Goal: Task Accomplishment & Management: Manage account settings

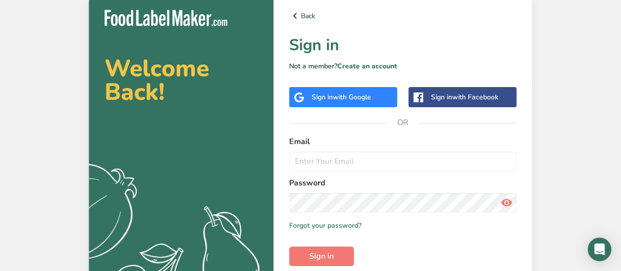
click at [339, 95] on span "with Google" at bounding box center [352, 96] width 38 height 9
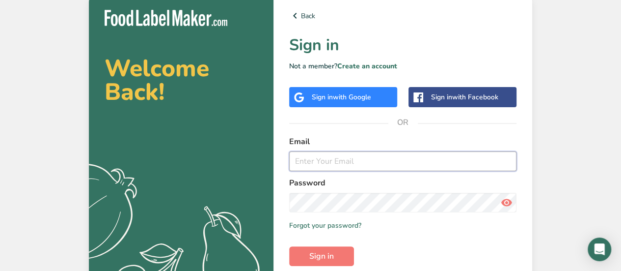
click at [305, 164] on input "email" at bounding box center [402, 161] width 227 height 20
type input "[EMAIL_ADDRESS][DOMAIN_NAME]"
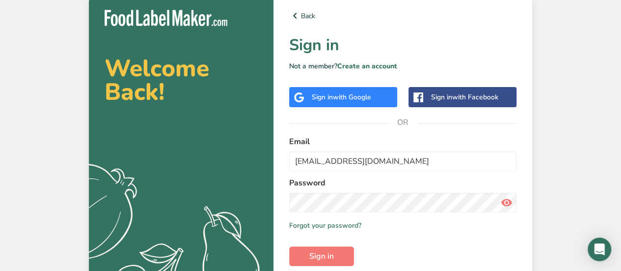
click at [505, 205] on icon at bounding box center [507, 203] width 12 height 18
click at [334, 259] on button "Sign in" at bounding box center [321, 256] width 65 height 20
click at [289, 246] on button "Sign in" at bounding box center [321, 256] width 65 height 20
